Goal: Information Seeking & Learning: Learn about a topic

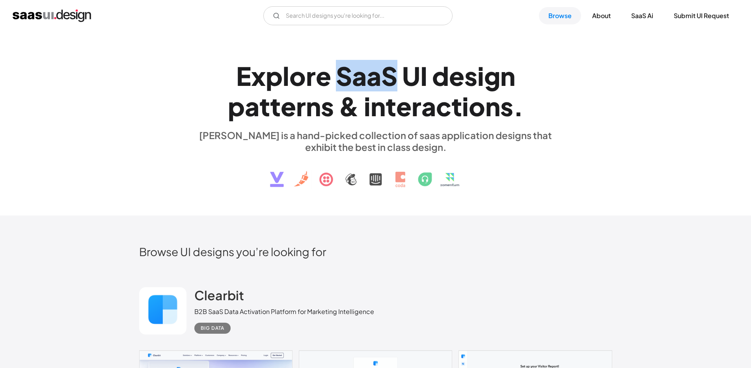
drag, startPoint x: 339, startPoint y: 79, endPoint x: 397, endPoint y: 79, distance: 58.0
click at [398, 80] on h1 "E x p l o r e S a a S U I d e s i g n p a t t e r n s & i n t e r a c t i o n s…" at bounding box center [375, 91] width 363 height 61
click at [397, 79] on h1 "E x p l o r e S a a S U I d e s i g n p a t t e r n s & i n t e r a c t i o n s…" at bounding box center [375, 91] width 363 height 61
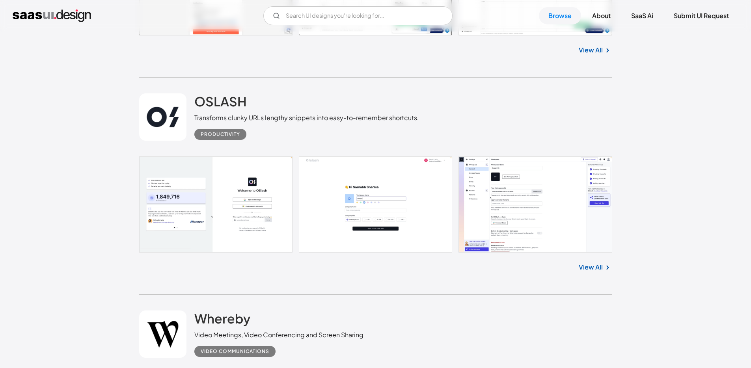
scroll to position [1466, 0]
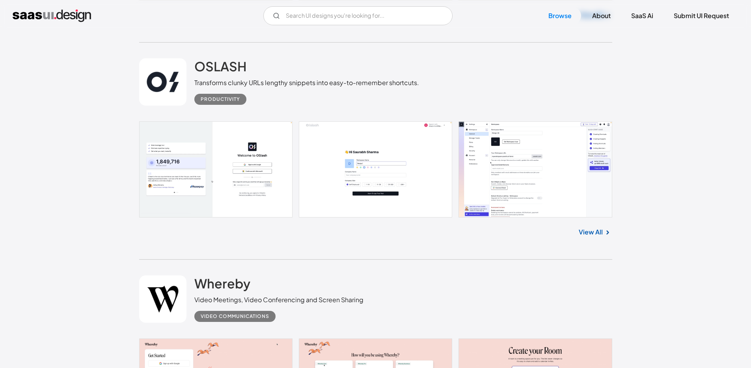
click at [596, 232] on link "View All" at bounding box center [591, 231] width 24 height 9
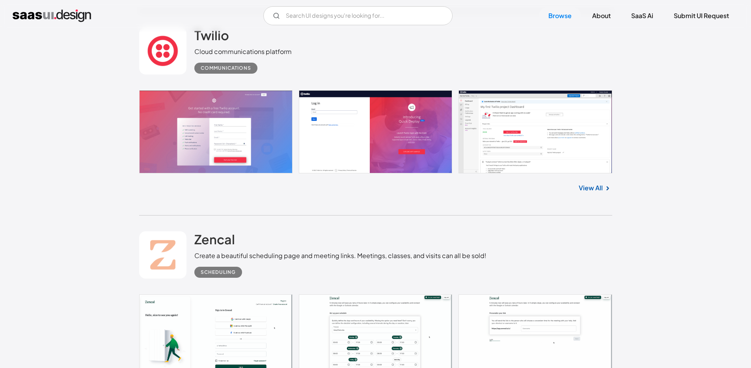
scroll to position [6264, 0]
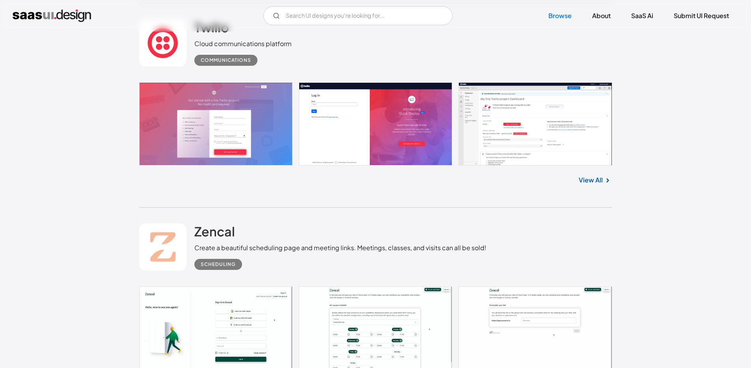
click at [580, 124] on link at bounding box center [375, 123] width 473 height 83
click at [596, 178] on link "View All" at bounding box center [591, 179] width 24 height 9
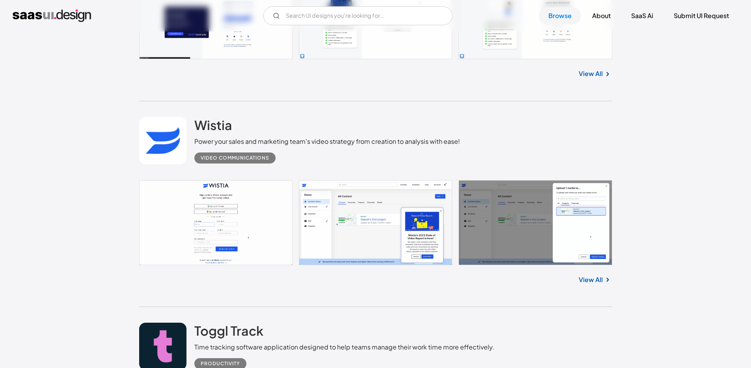
scroll to position [9301, 0]
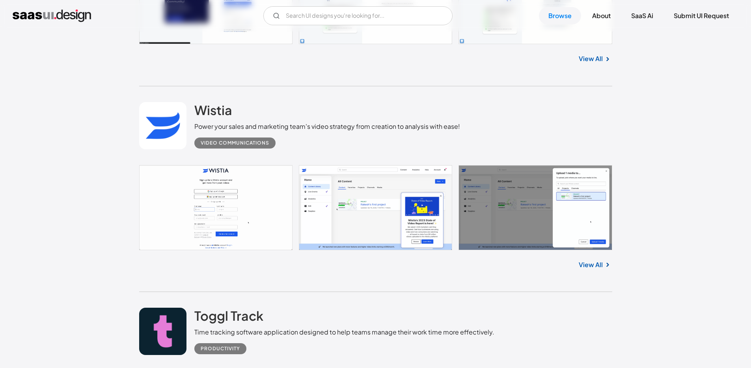
click at [600, 260] on link "View All" at bounding box center [591, 264] width 24 height 9
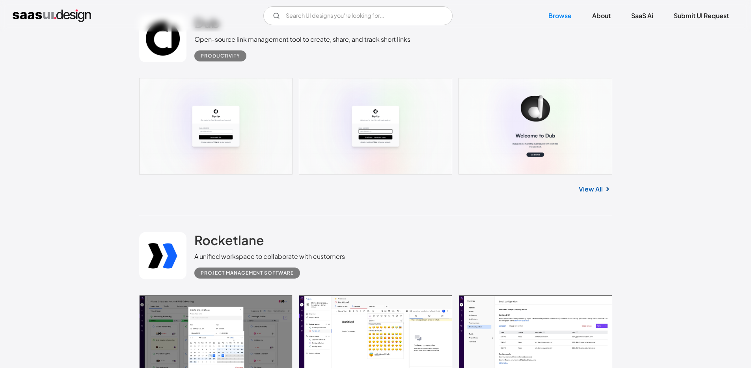
scroll to position [10342, 0]
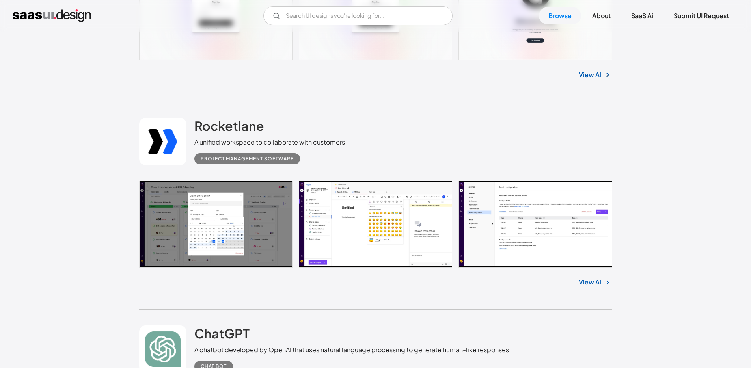
click at [600, 278] on link "View All" at bounding box center [591, 282] width 24 height 9
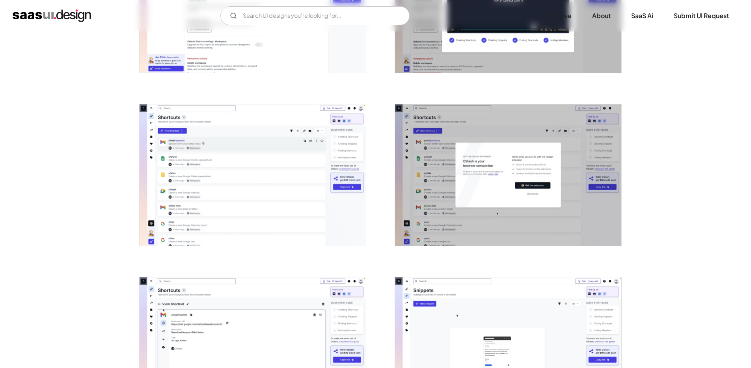
scroll to position [338, 0]
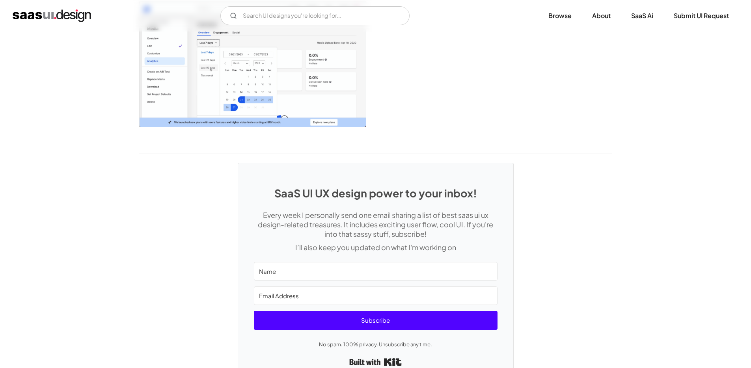
scroll to position [1950, 0]
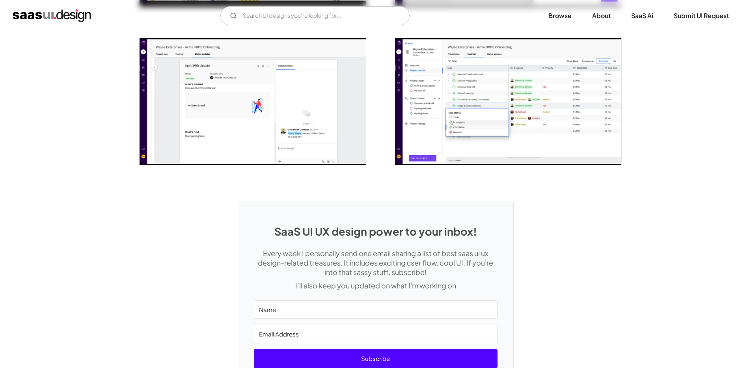
scroll to position [1260, 0]
